Goal: Task Accomplishment & Management: Manage account settings

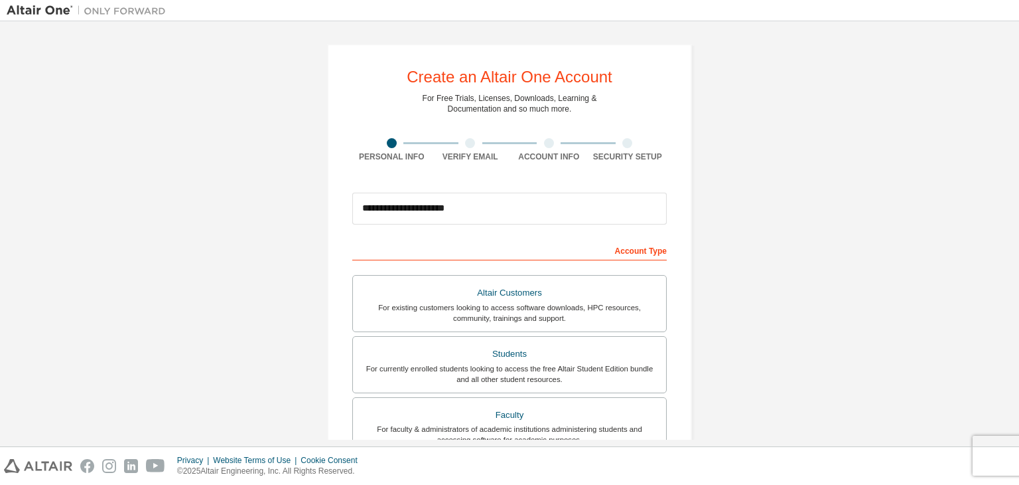
click at [514, 208] on input "**********" at bounding box center [509, 208] width 315 height 32
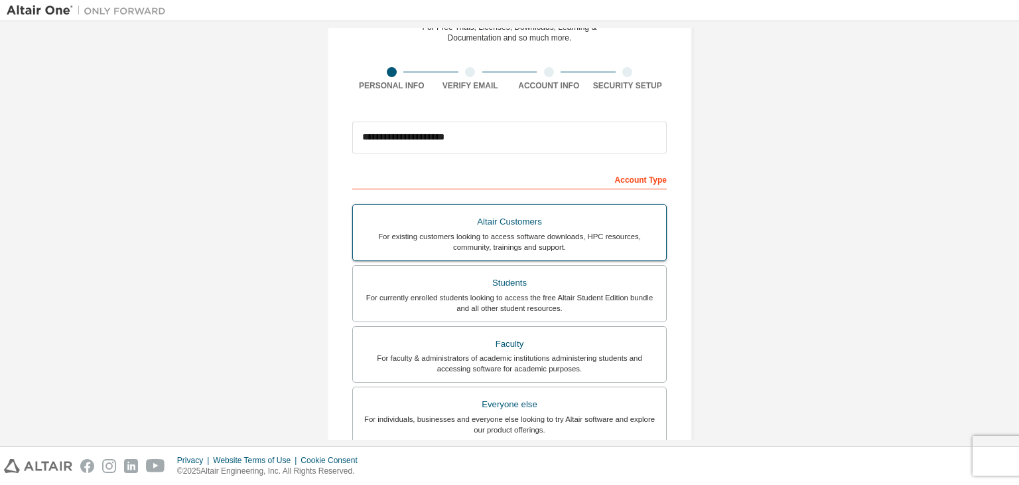
scroll to position [72, 0]
click at [506, 291] on div "For currently enrolled students looking to access the free Altair Student Editi…" at bounding box center [509, 301] width 297 height 21
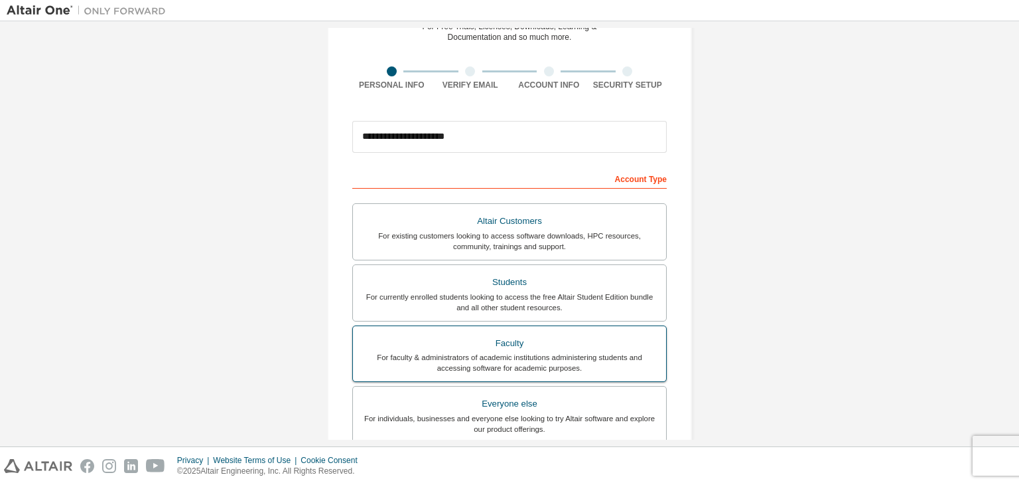
scroll to position [289, 0]
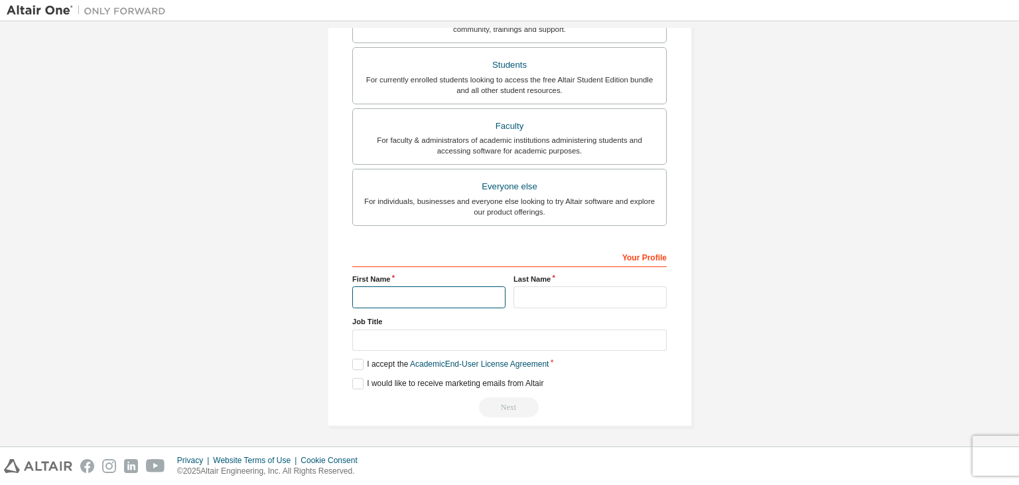
click at [415, 289] on input "text" at bounding box center [428, 297] width 153 height 22
type input "**********"
click at [525, 291] on input "text" at bounding box center [590, 297] width 153 height 22
type input "*"
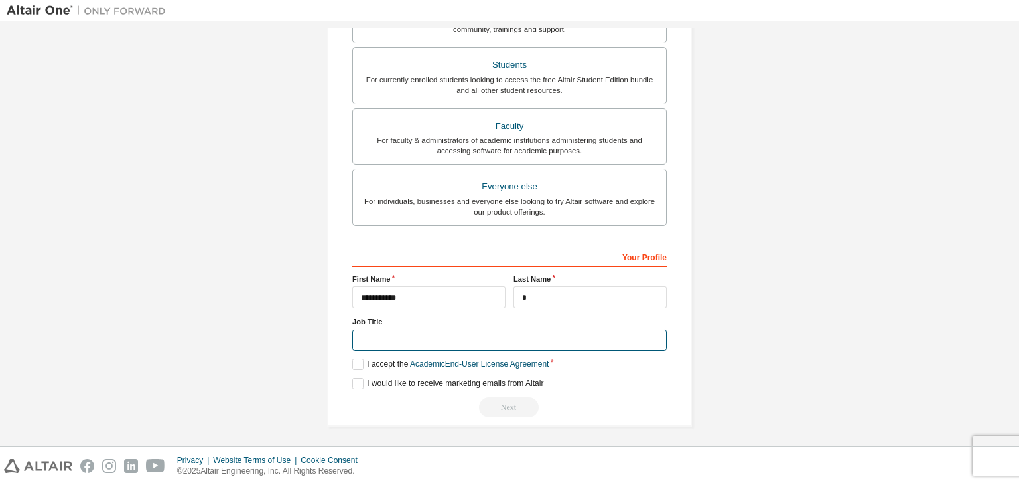
click at [482, 335] on input "text" at bounding box center [509, 340] width 315 height 22
type input "*"
click at [358, 362] on label "I accept the Academic End-User License Agreement" at bounding box center [450, 363] width 196 height 11
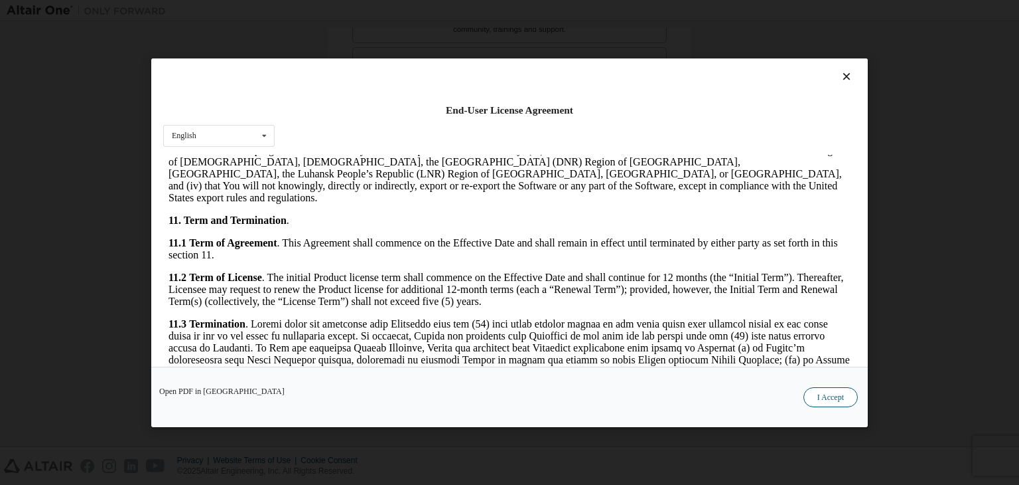
scroll to position [1813, 0]
click at [820, 402] on button "I Accept" at bounding box center [831, 397] width 54 height 20
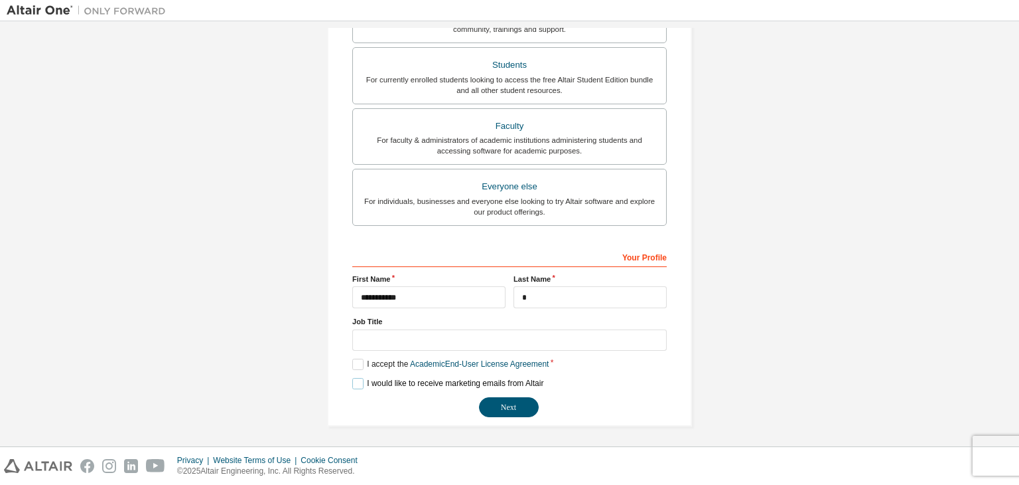
click at [352, 378] on label "I would like to receive marketing emails from Altair" at bounding box center [447, 383] width 191 height 11
click at [352, 380] on label "I would like to receive marketing emails from Altair" at bounding box center [447, 383] width 191 height 11
click at [358, 380] on label "I would like to receive marketing emails from Altair" at bounding box center [447, 383] width 191 height 11
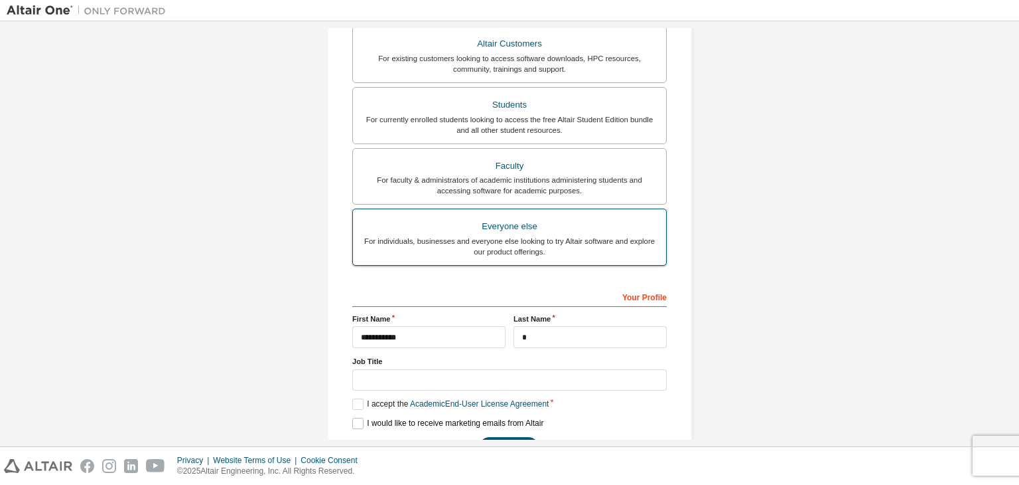
scroll to position [289, 0]
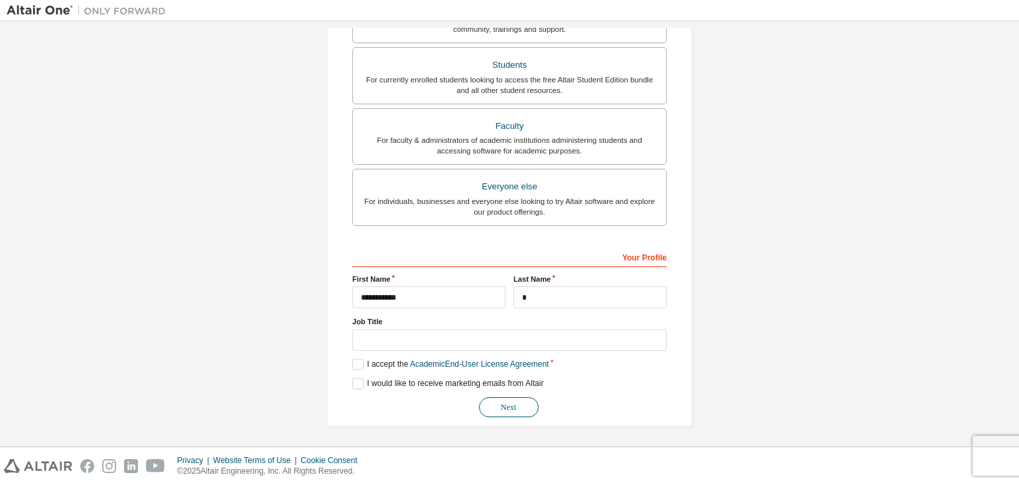
click at [528, 405] on button "Next" at bounding box center [509, 407] width 60 height 20
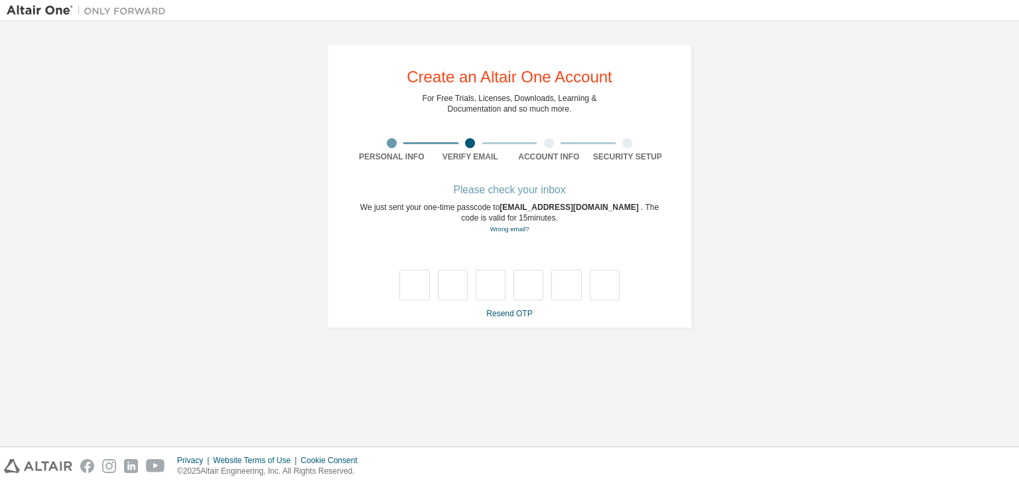
scroll to position [0, 0]
type input "*"
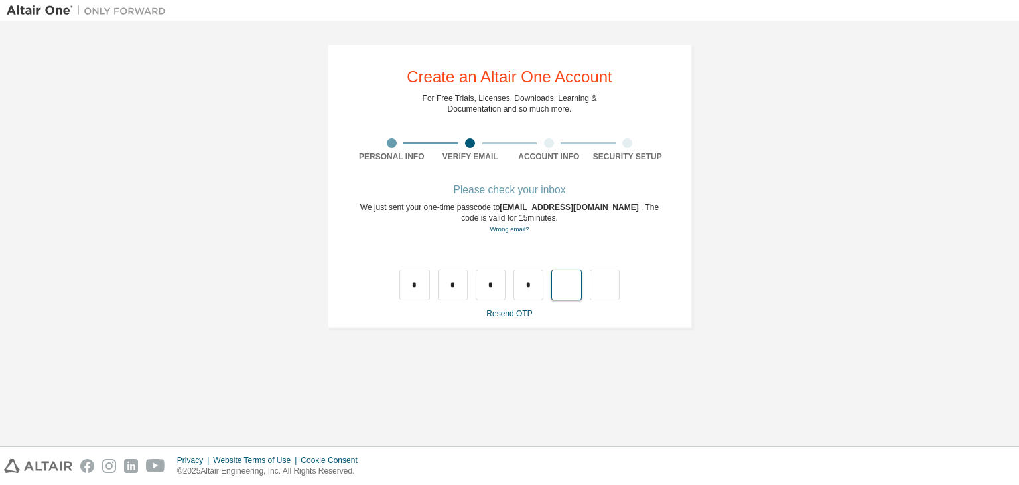
type input "*"
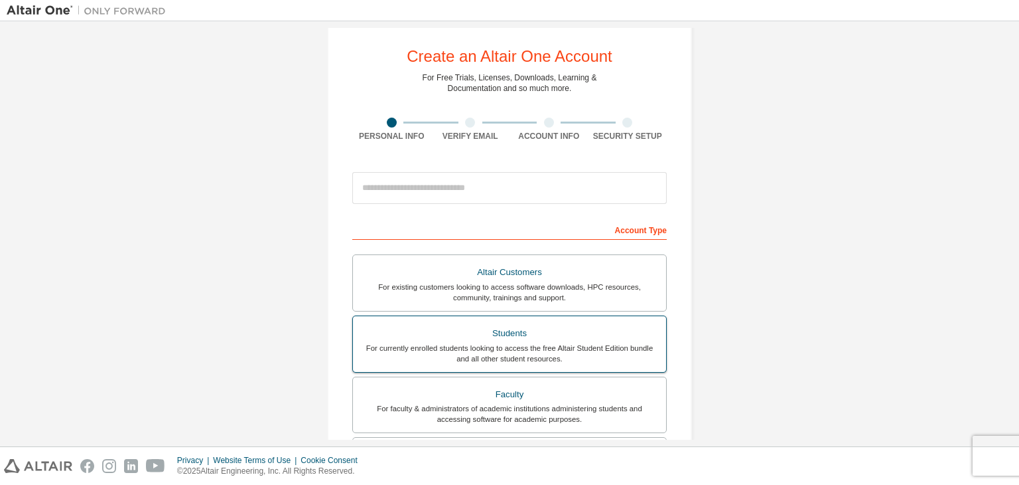
scroll to position [21, 0]
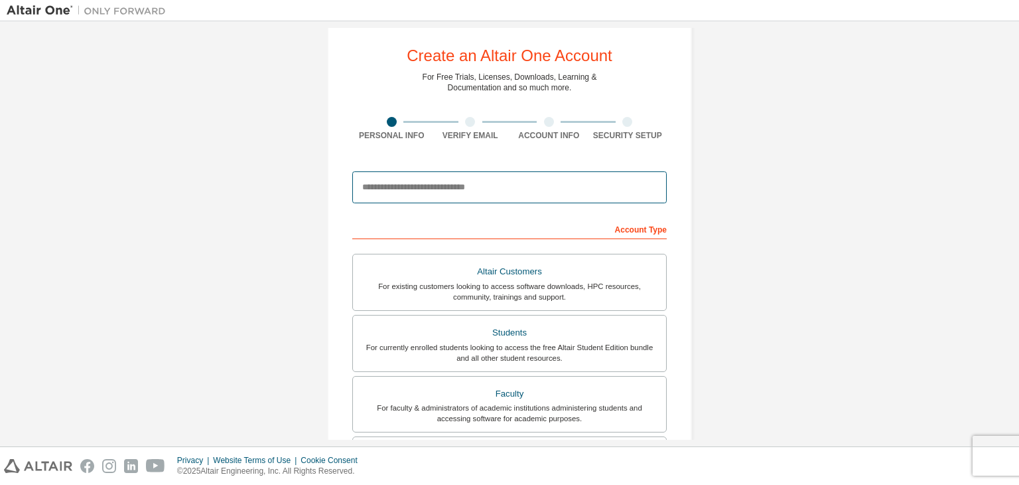
click at [473, 198] on input "email" at bounding box center [509, 187] width 315 height 32
type input "**********"
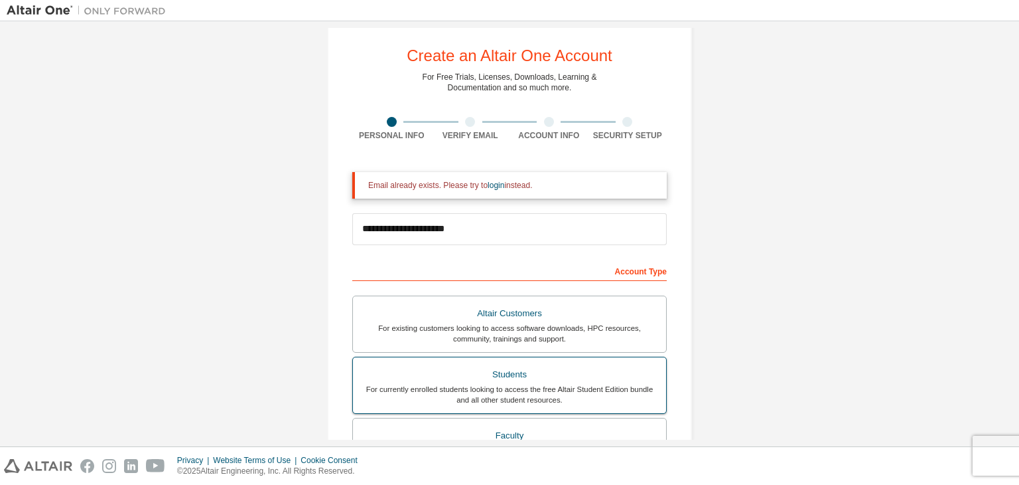
click at [510, 352] on div "Altair Customers For existing customers looking to access software downloads, H…" at bounding box center [509, 417] width 315 height 244
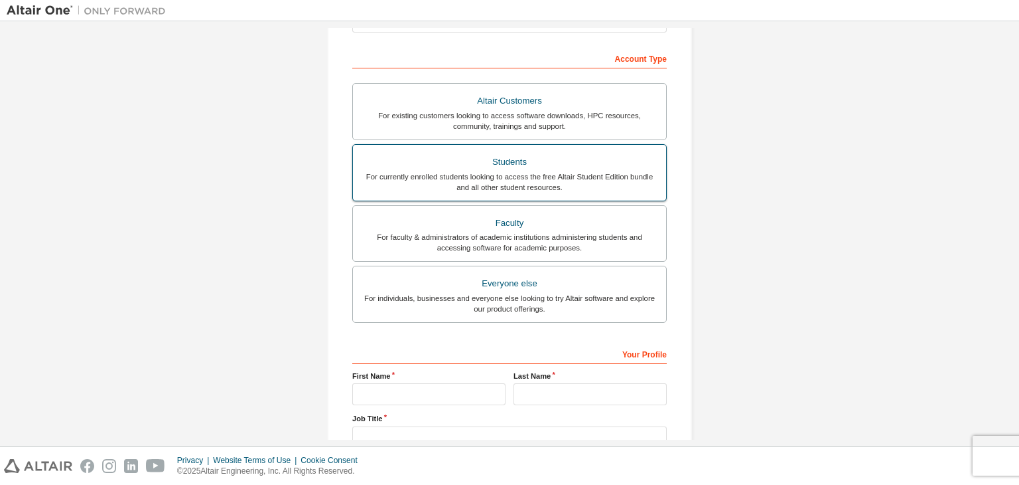
scroll to position [0, 0]
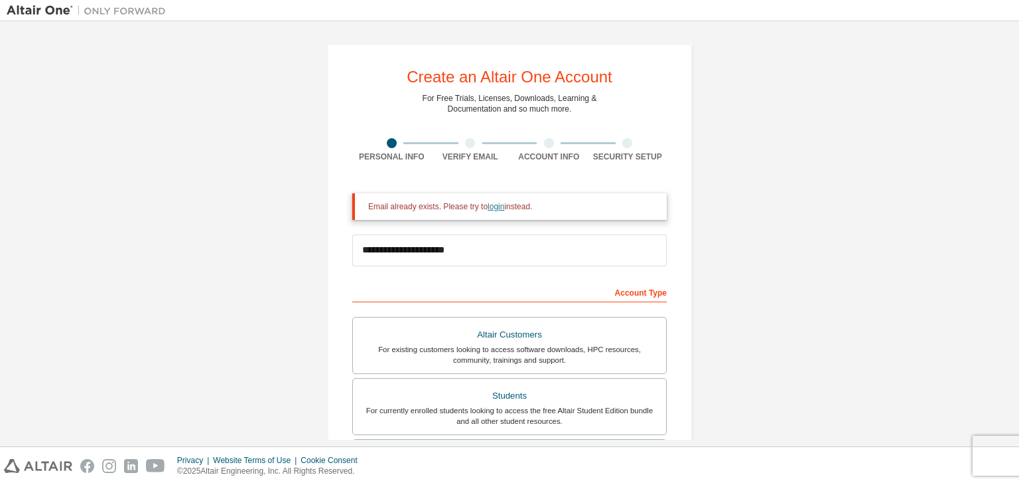
click at [489, 208] on link "login" at bounding box center [496, 206] width 17 height 9
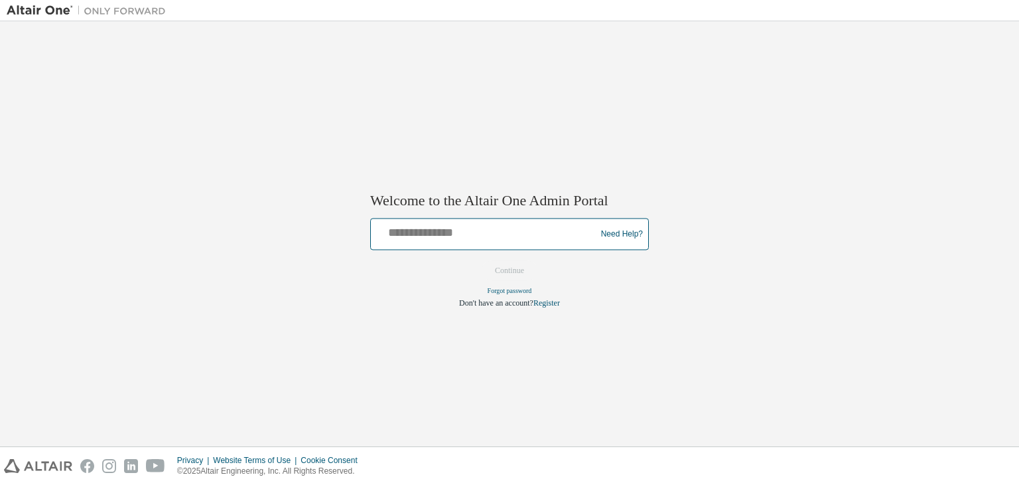
click at [483, 232] on input "text" at bounding box center [485, 231] width 218 height 19
type input "**********"
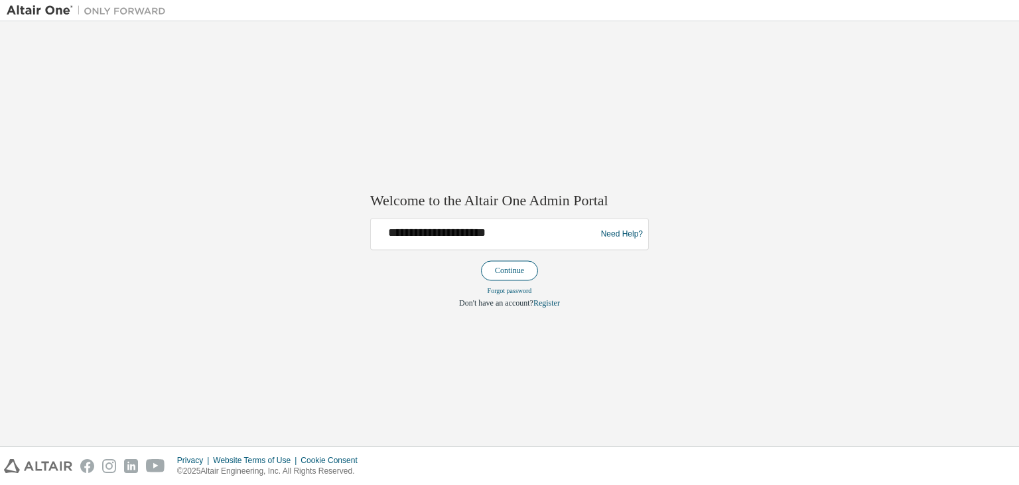
click at [507, 268] on button "Continue" at bounding box center [509, 271] width 57 height 20
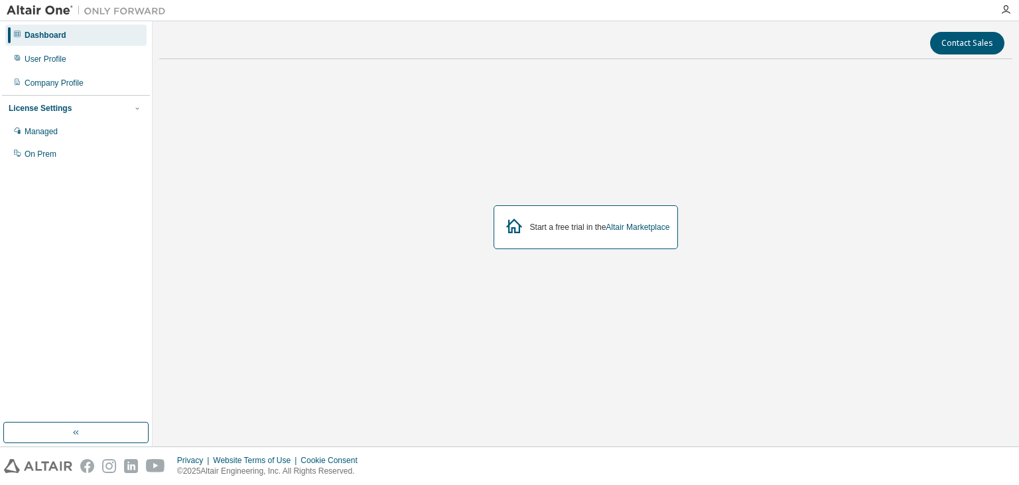
click at [860, 142] on div "Start a free trial in the Altair Marketplace" at bounding box center [586, 227] width 854 height 315
click at [842, 234] on div "Start a free trial in the Altair Marketplace" at bounding box center [586, 227] width 854 height 315
click at [898, 225] on div "Start a free trial in the Altair Marketplace" at bounding box center [586, 227] width 854 height 315
click at [954, 135] on div "Start a free trial in the Altair Marketplace" at bounding box center [586, 227] width 854 height 315
click at [883, 116] on div "Start a free trial in the Altair Marketplace" at bounding box center [586, 227] width 854 height 315
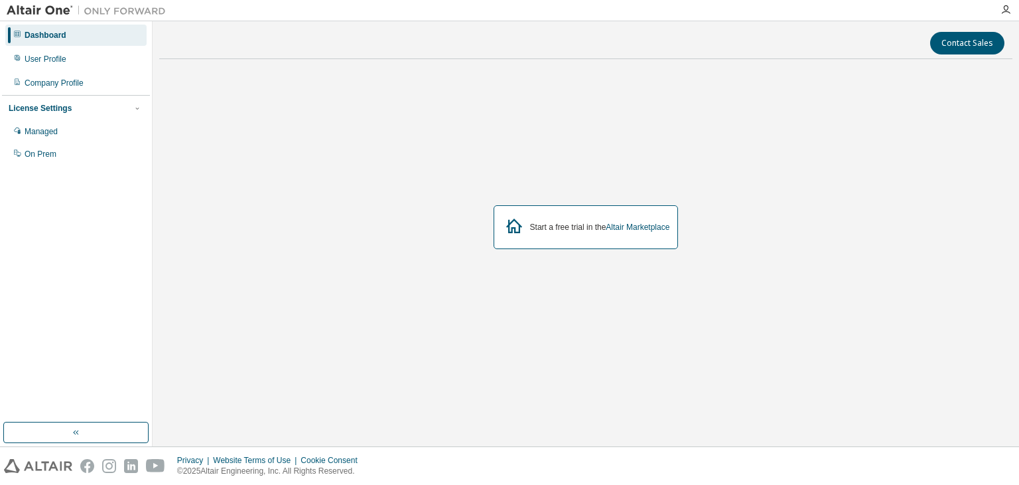
click at [851, 131] on div "Start a free trial in the Altair Marketplace" at bounding box center [586, 227] width 854 height 315
click at [898, 147] on div "Start a free trial in the Altair Marketplace" at bounding box center [586, 227] width 854 height 315
